Goal: Task Accomplishment & Management: Use online tool/utility

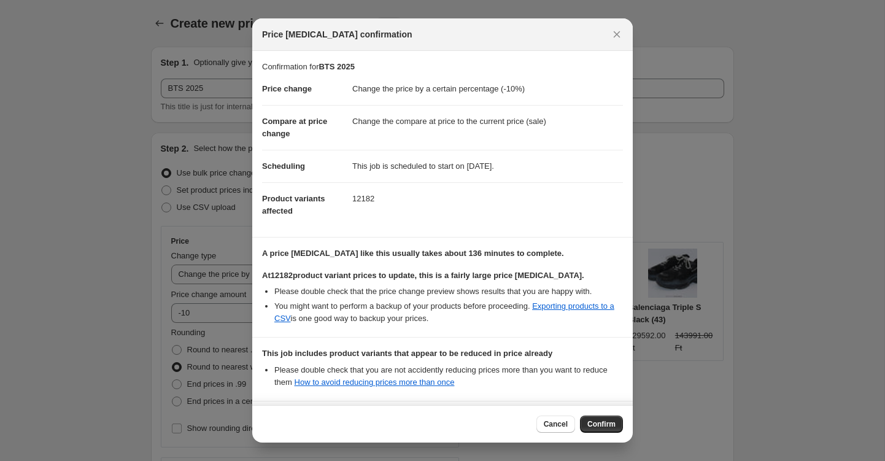
select select "percentage"
select select "collection"
select select "vendor"
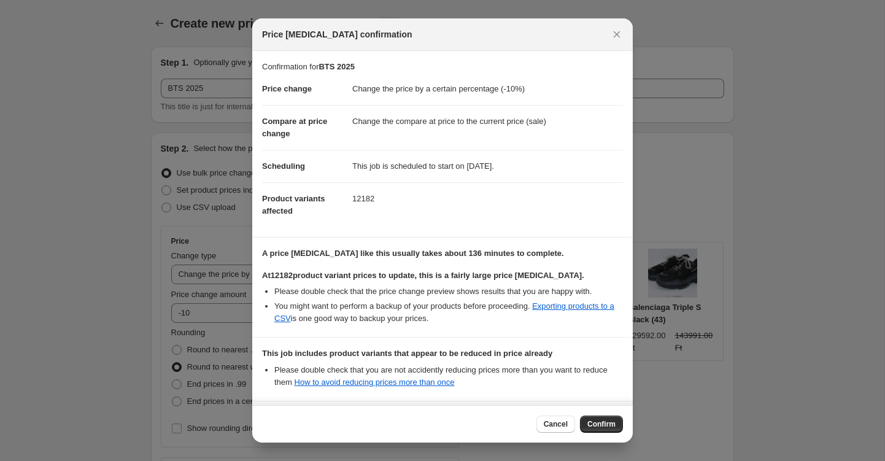
select select "not_equal"
select select "vendor"
select select "not_equal"
select select "collection"
select select "not_equal"
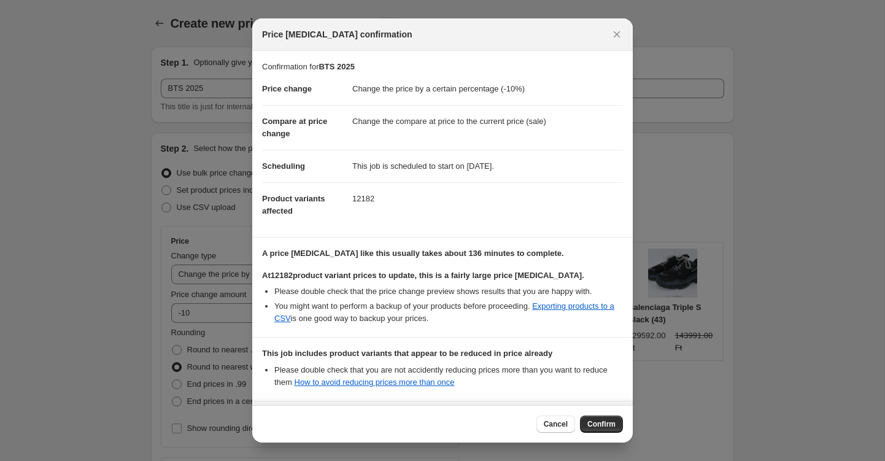
select select "vendor"
select select "not_equal"
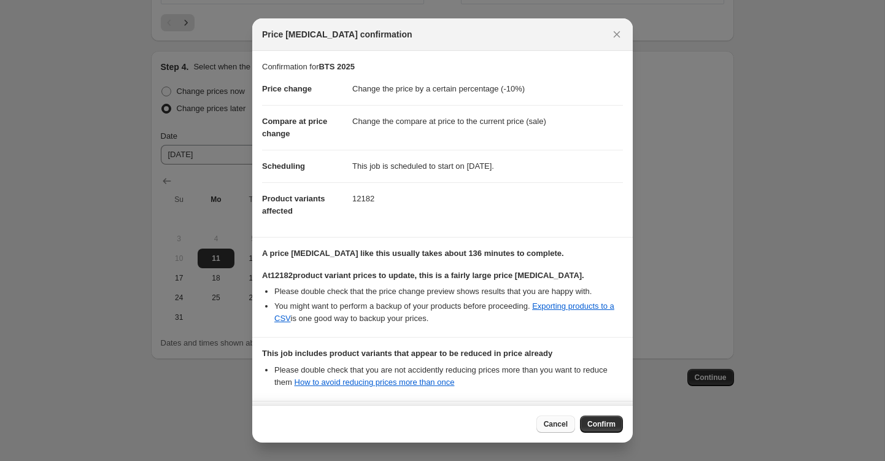
click at [548, 424] on span "Cancel" at bounding box center [556, 424] width 24 height 10
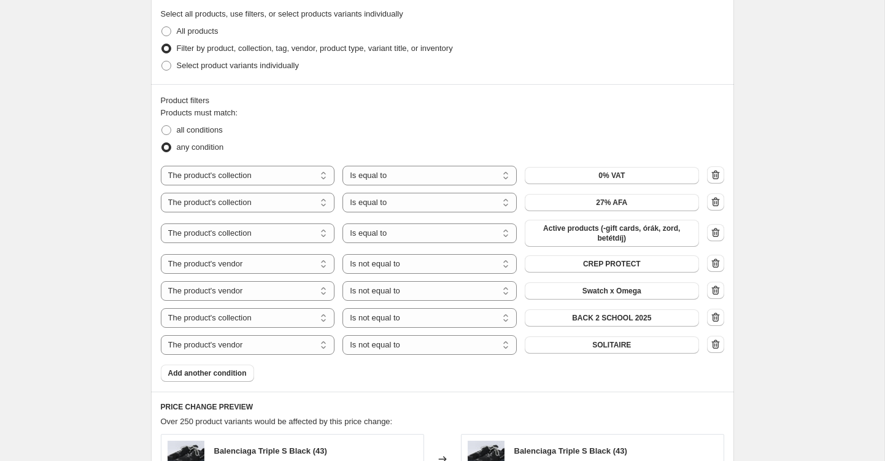
scroll to position [590, 0]
